Goal: Feedback & Contribution: Leave review/rating

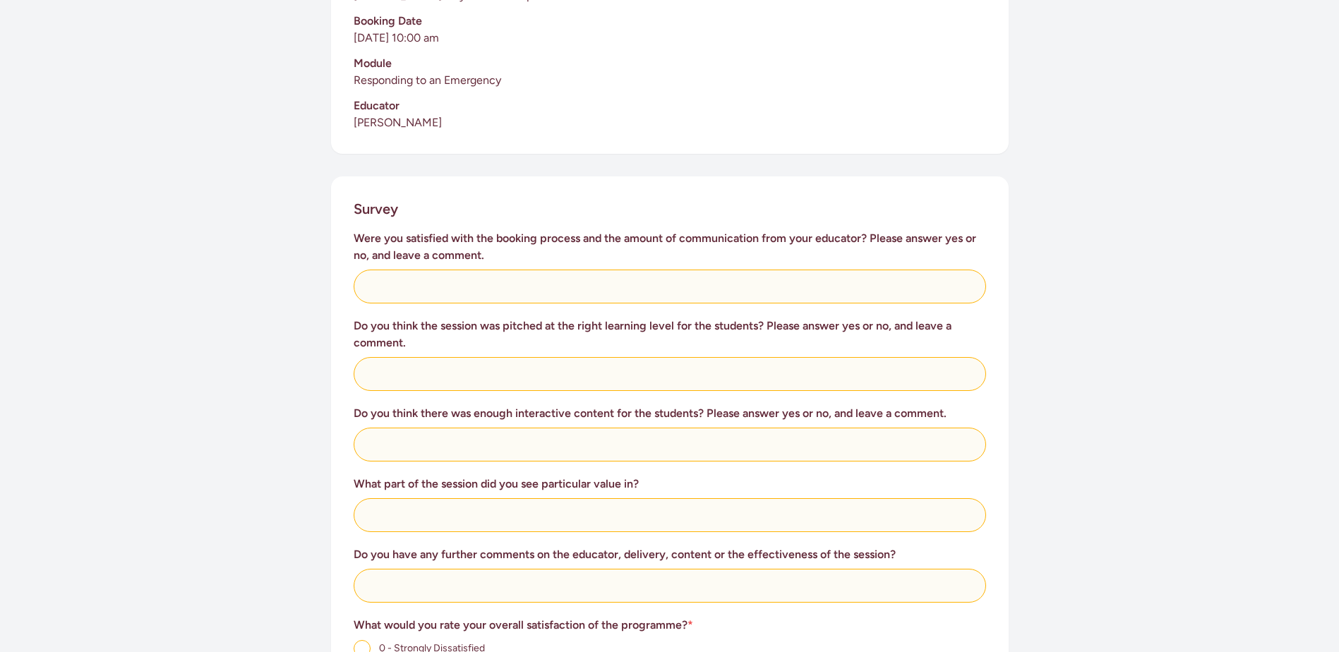
scroll to position [423, 0]
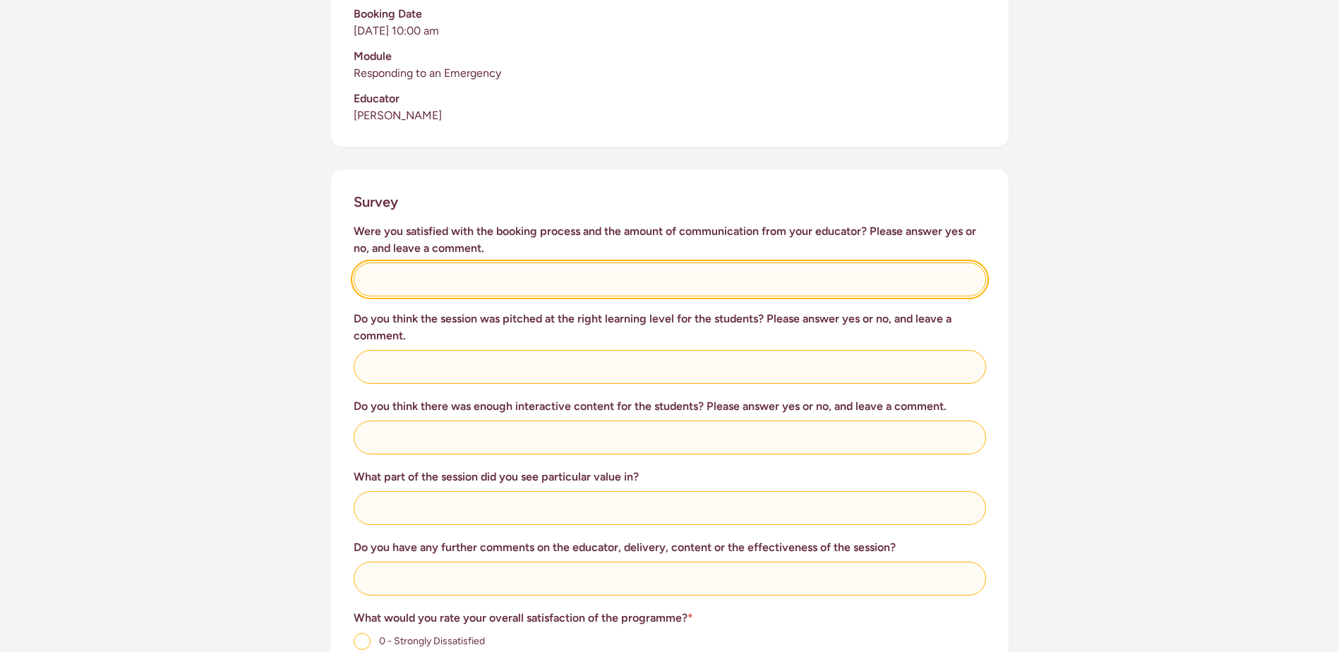
click at [531, 263] on input "text" at bounding box center [670, 280] width 632 height 34
type input "Yes fantastic communication"
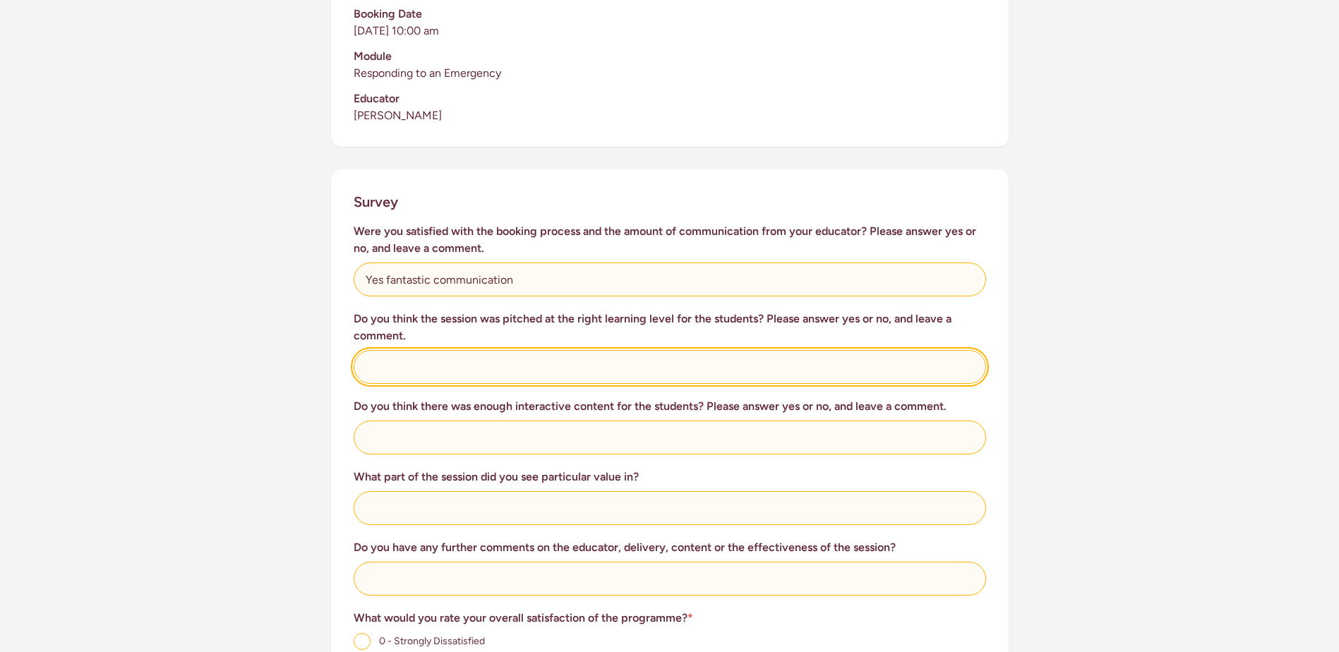
click at [625, 350] on input "text" at bounding box center [670, 367] width 632 height 34
type input "Yes, very well done for our age group"
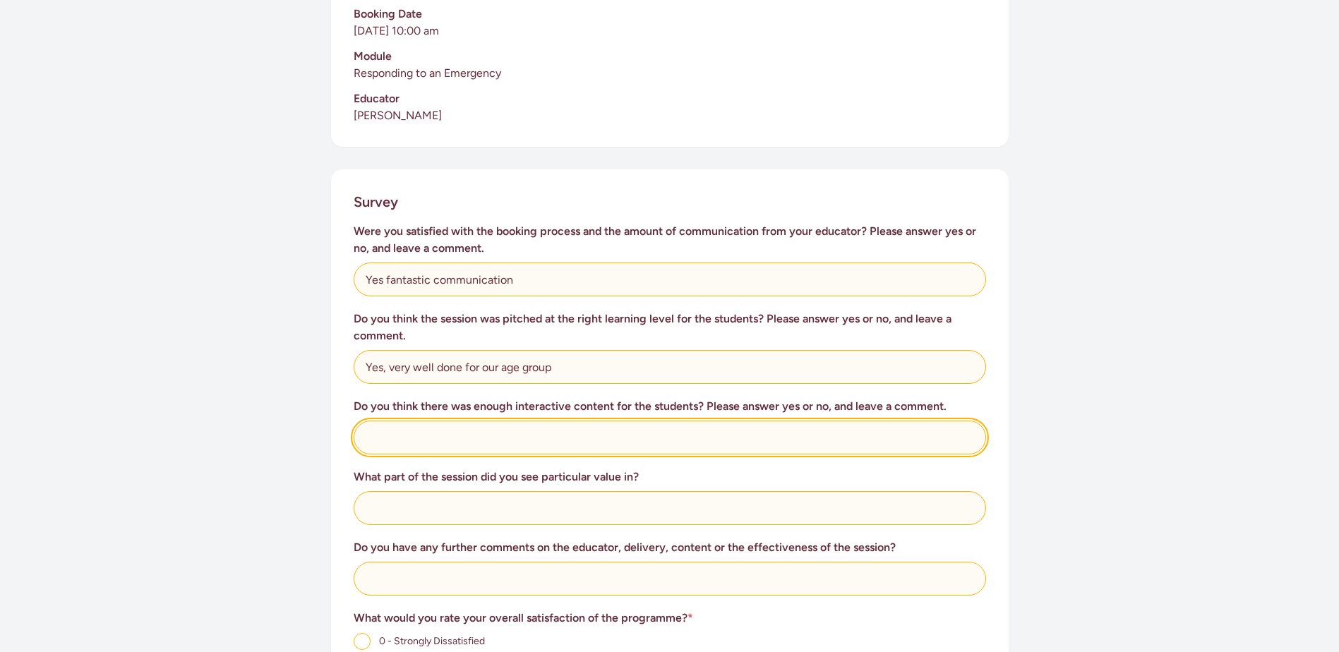
click at [620, 421] on input "text" at bounding box center [670, 438] width 632 height 34
type input "Yes, it was just the perfect amount for our young tamariki"
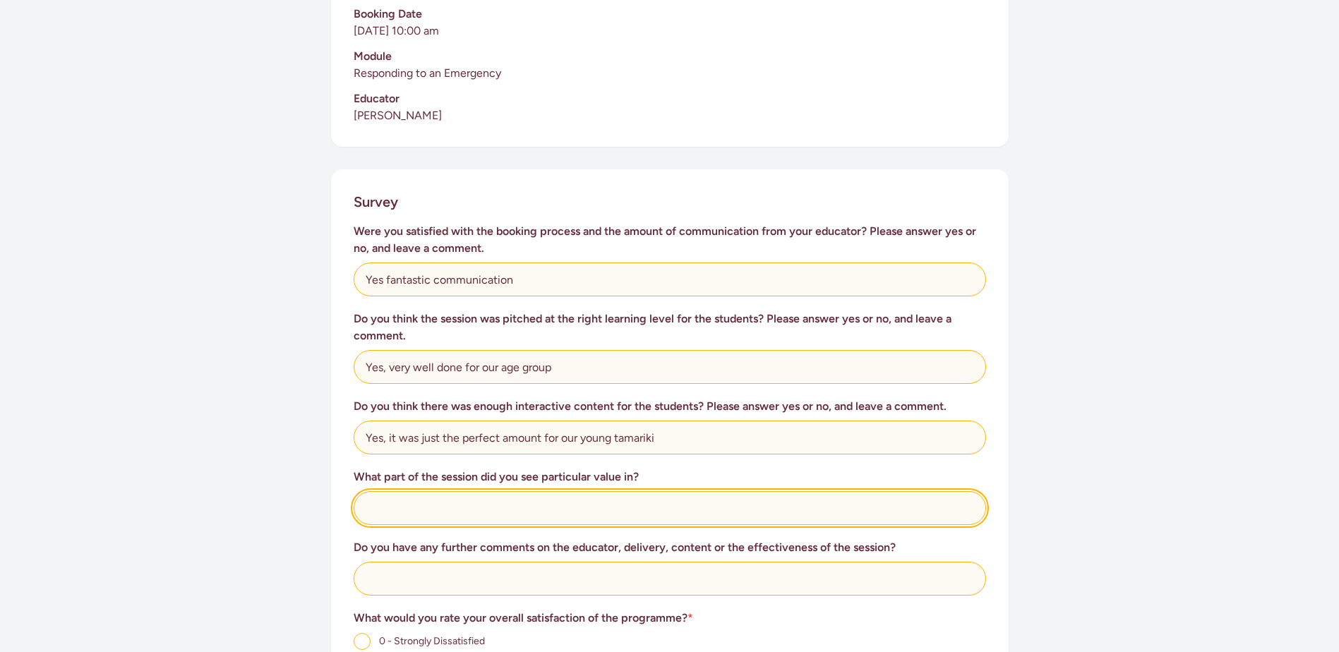
click at [627, 493] on input "text" at bounding box center [670, 508] width 632 height 34
type input "A"
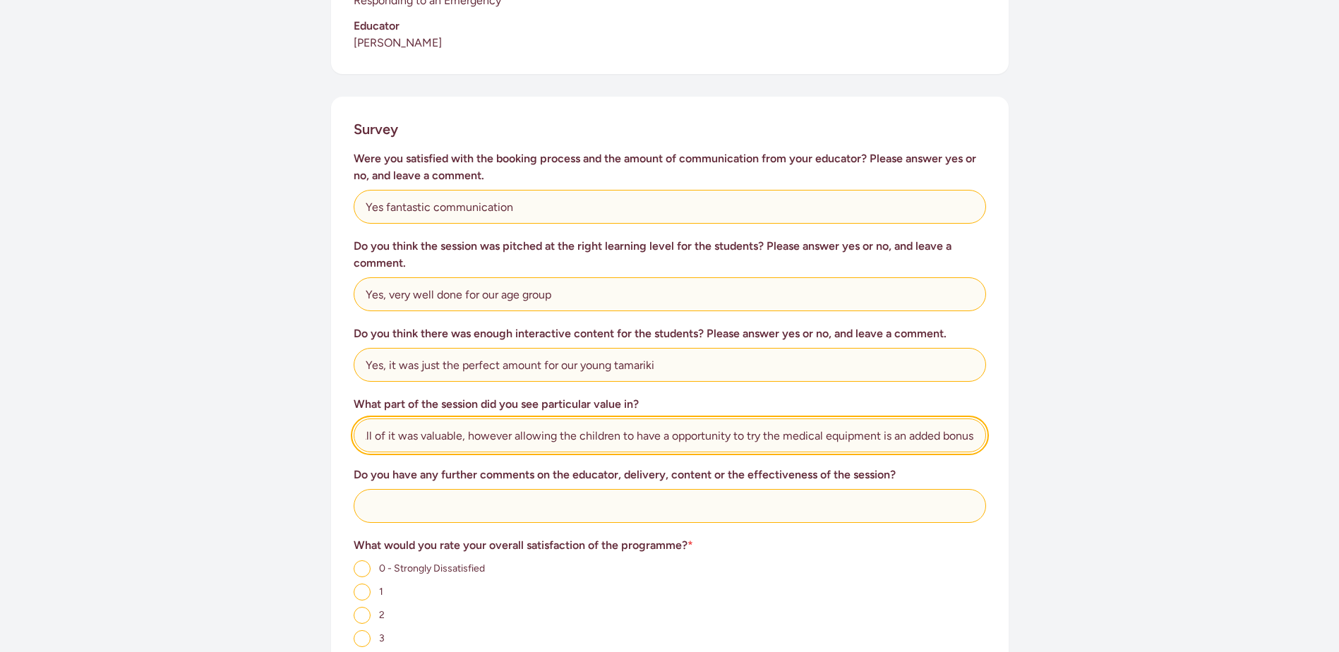
scroll to position [565, 0]
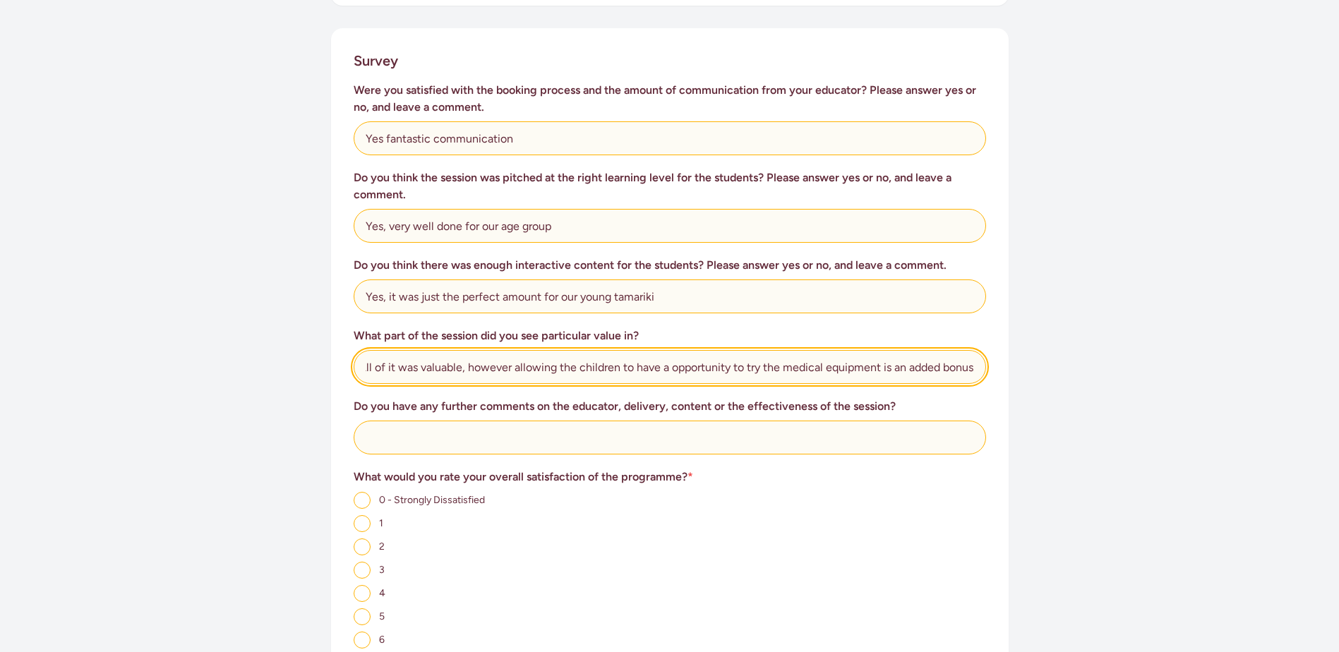
type input "All of it was valuable, however allowing the children to have a opportunity to …"
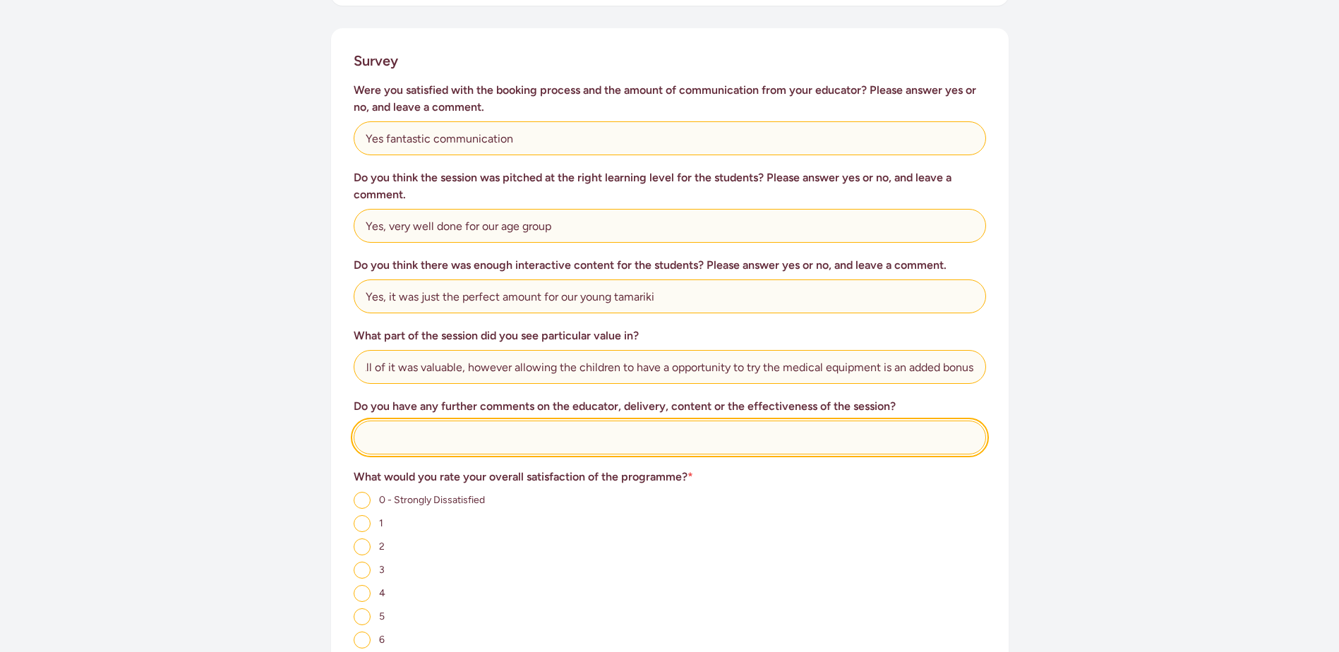
scroll to position [0, 0]
click at [551, 424] on input "text" at bounding box center [670, 438] width 632 height 34
type input "I"
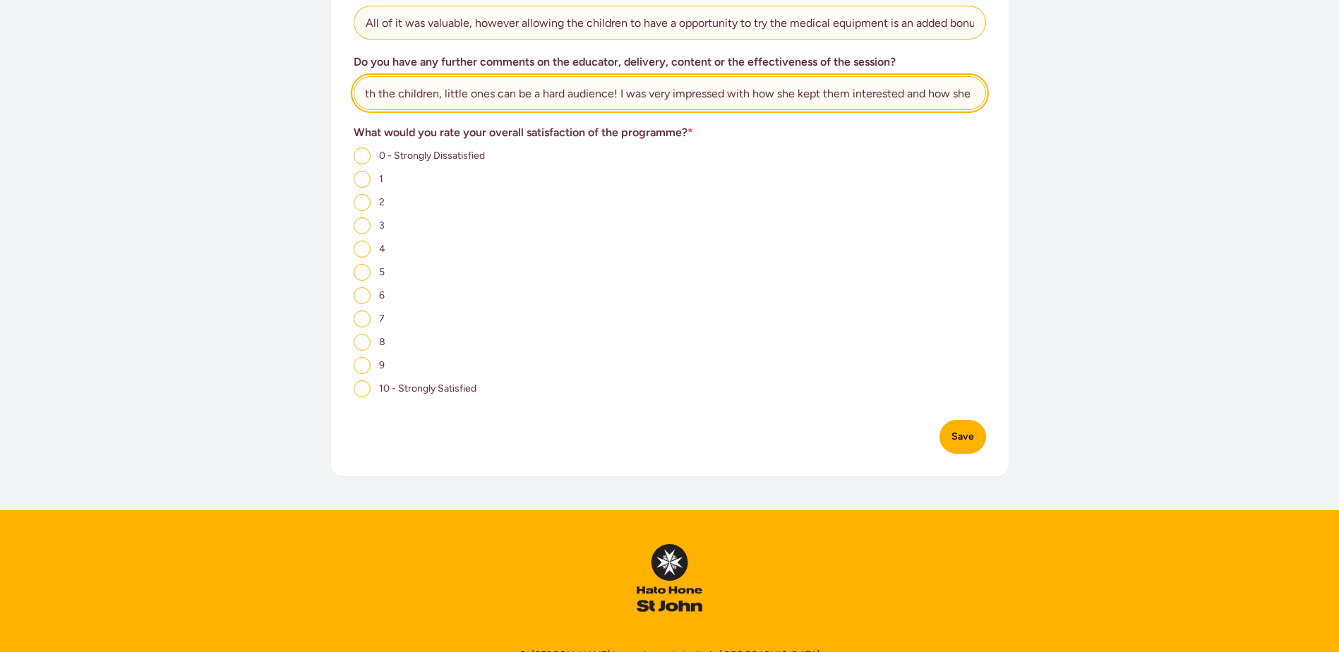
scroll to position [988, 0]
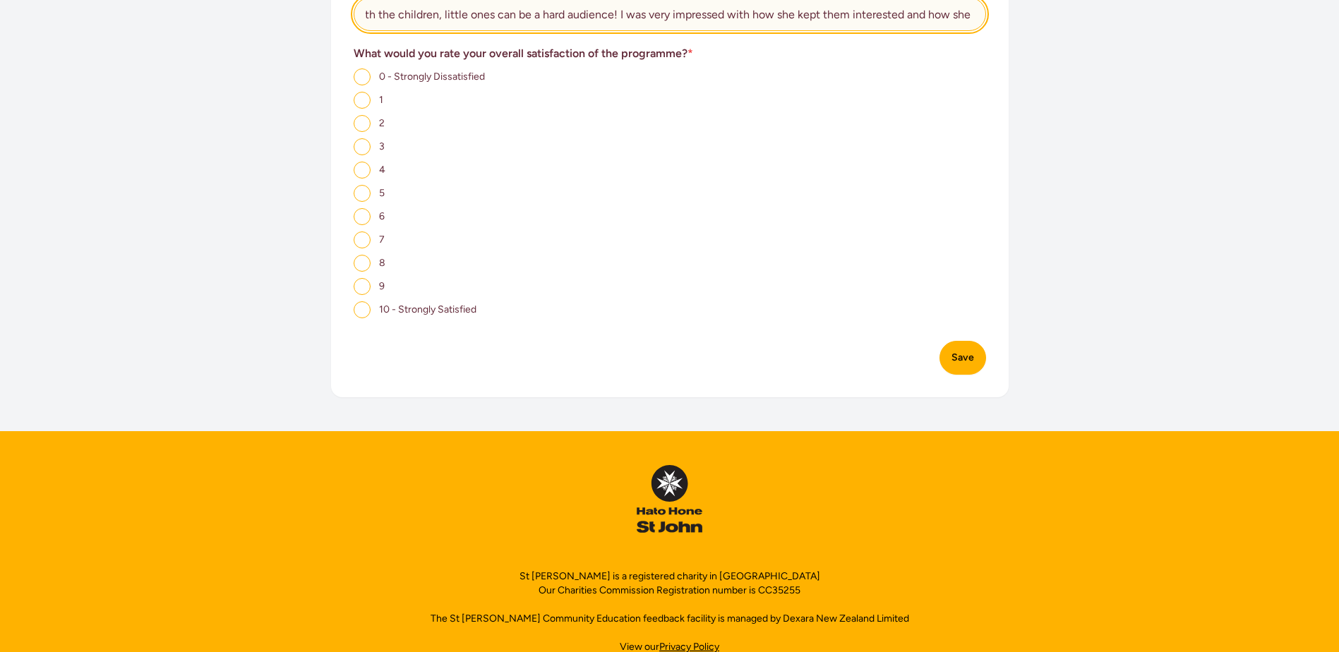
type input "We all thought [PERSON_NAME] was excellent, she engaged so well with the childr…"
click at [369, 301] on input "10 - Strongly Satisfied" at bounding box center [362, 309] width 17 height 17
radio input "true"
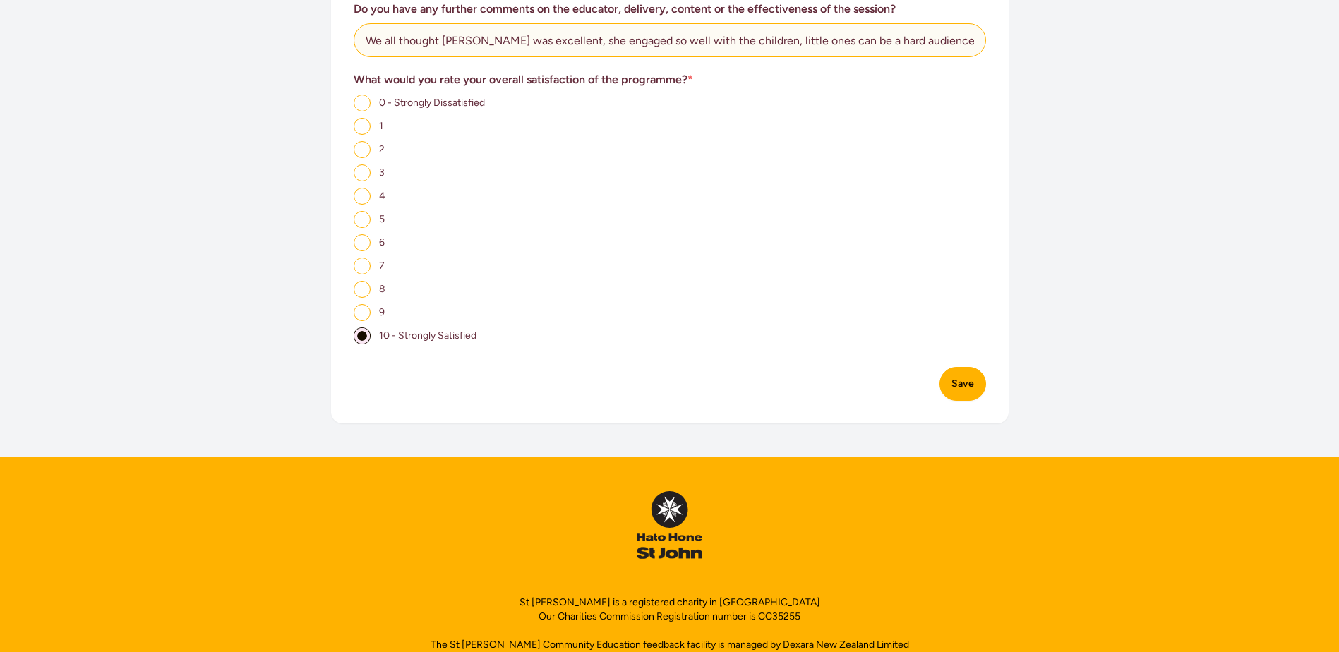
scroll to position [1007, 0]
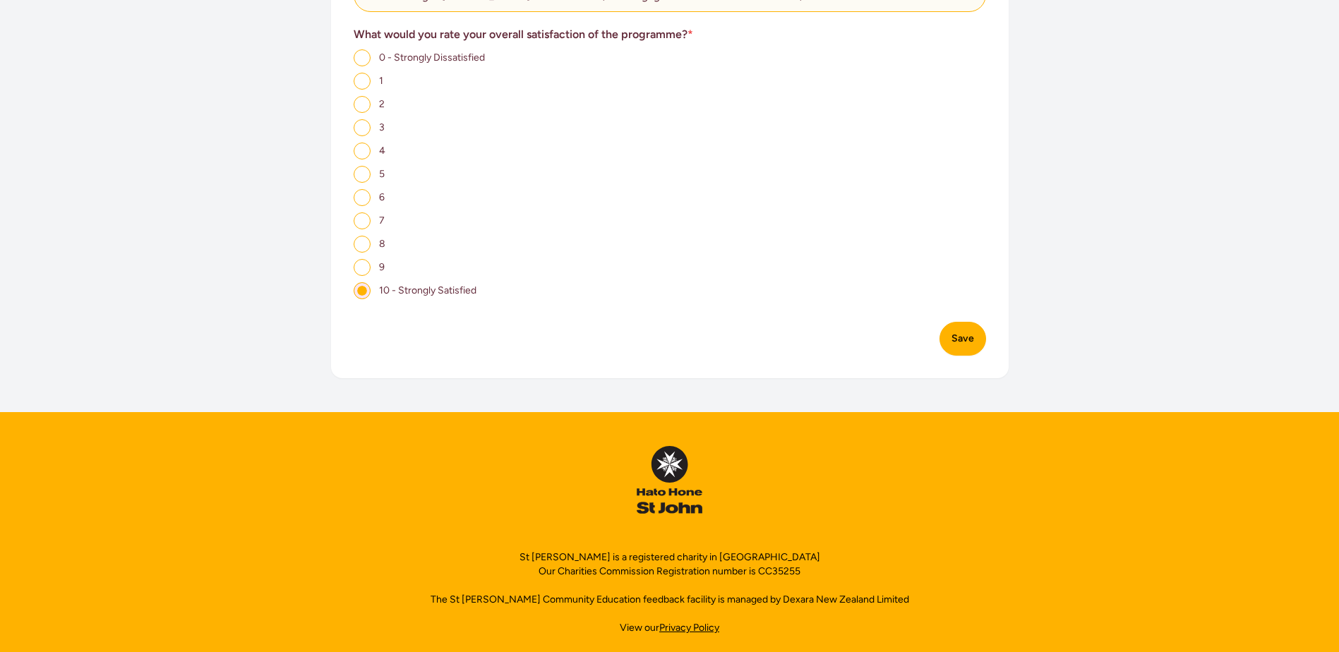
click at [969, 323] on button "Save" at bounding box center [962, 339] width 47 height 34
